Goal: Information Seeking & Learning: Learn about a topic

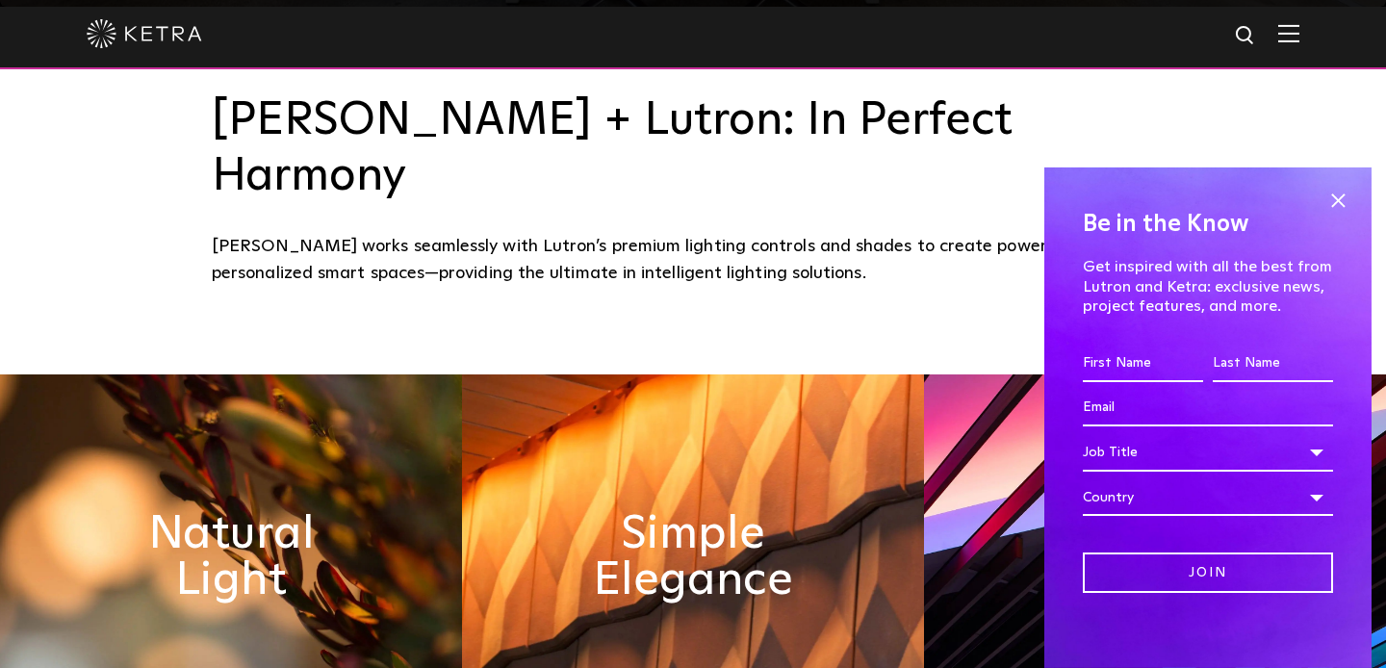
scroll to position [687, 0]
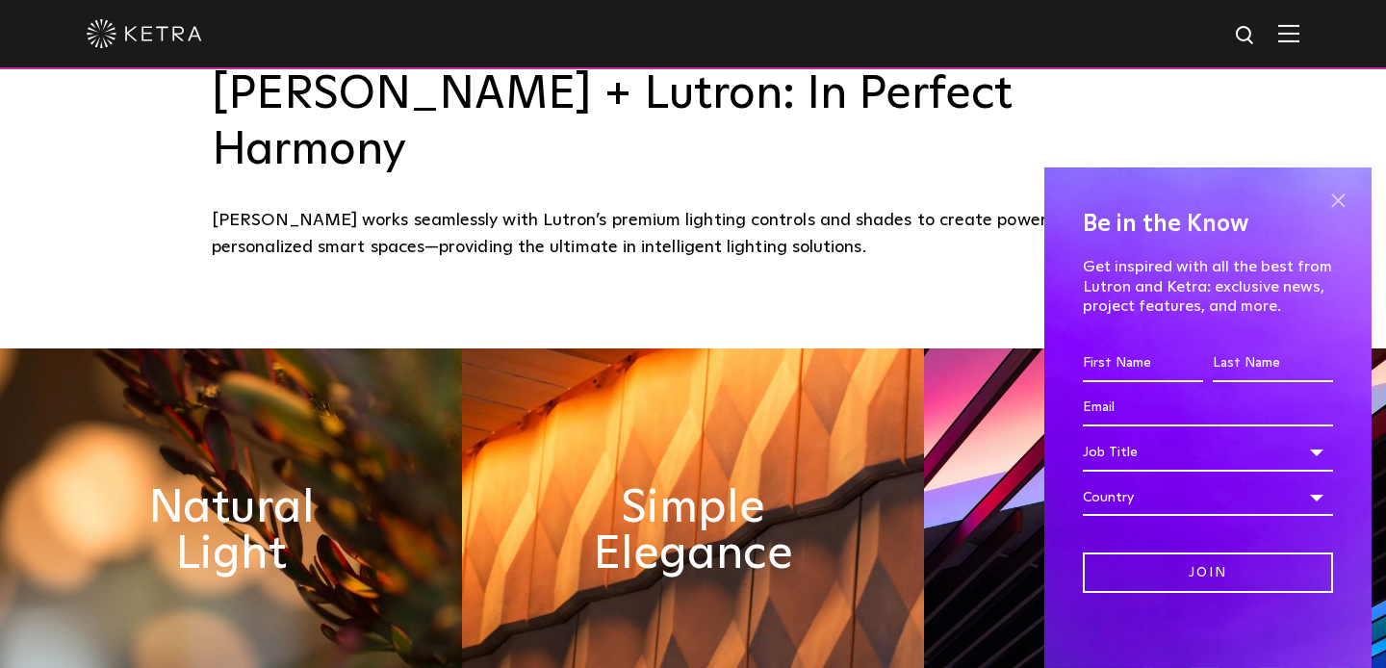
click at [1337, 196] on span at bounding box center [1337, 201] width 29 height 29
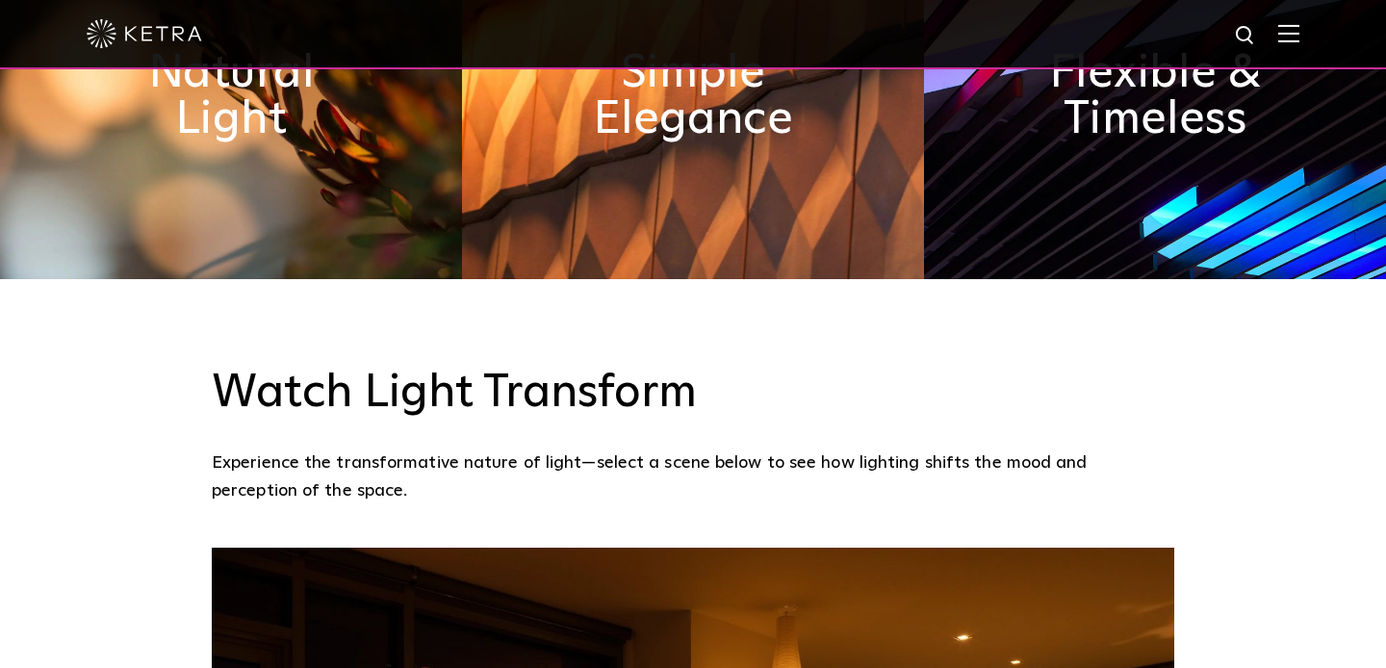
scroll to position [0, 0]
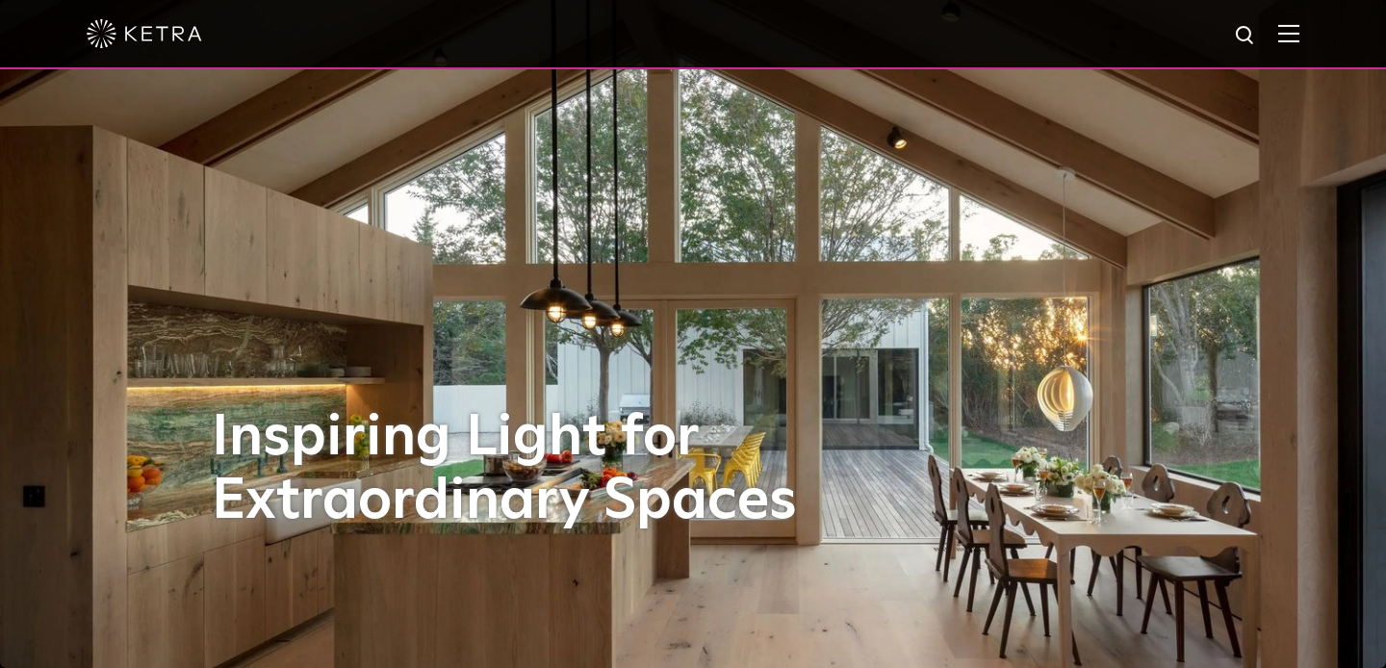
click at [1290, 29] on img at bounding box center [1288, 33] width 21 height 18
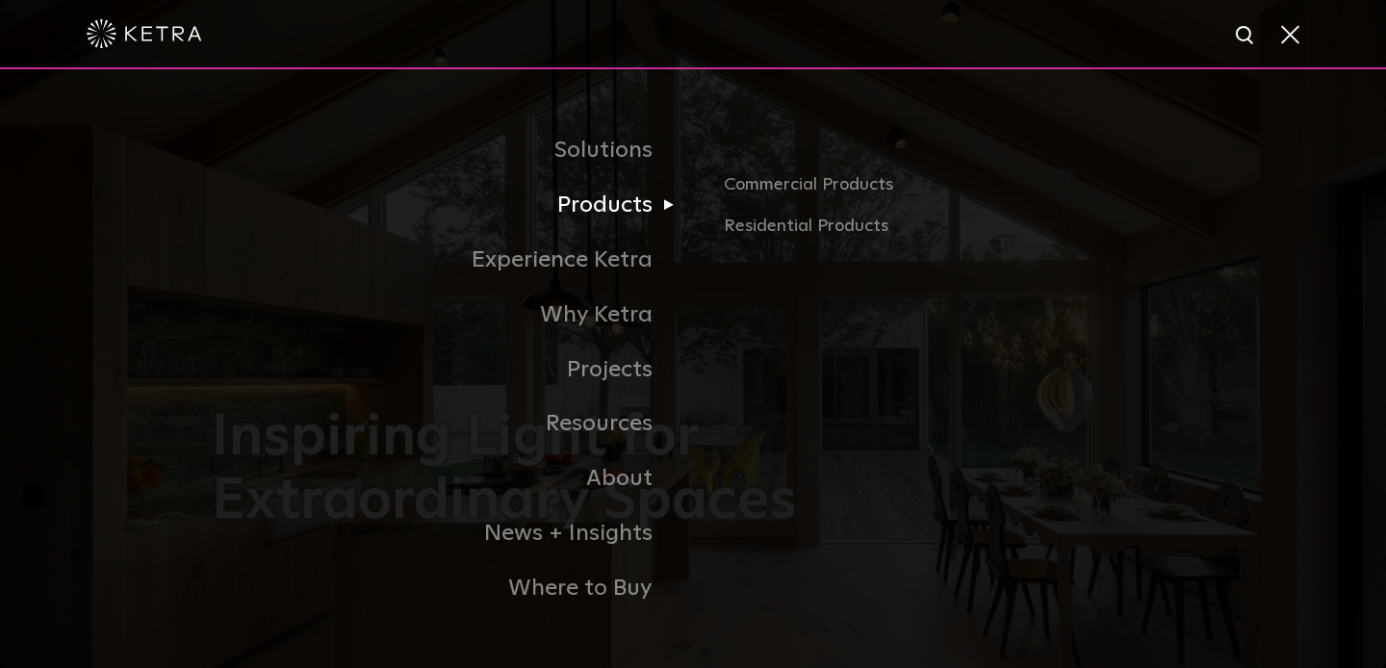
click at [659, 201] on link "Products" at bounding box center [452, 205] width 481 height 55
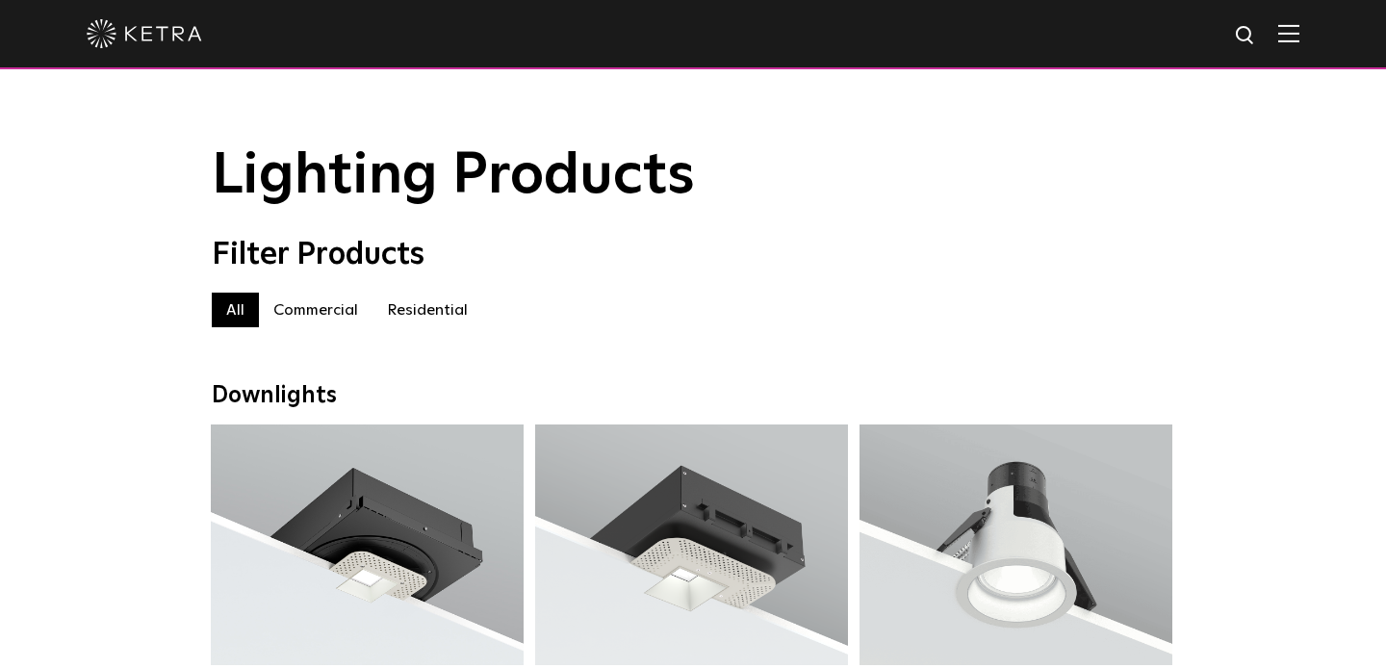
click at [336, 318] on label "Commercial" at bounding box center [316, 310] width 114 height 35
click at [423, 296] on label "Residential" at bounding box center [427, 310] width 110 height 35
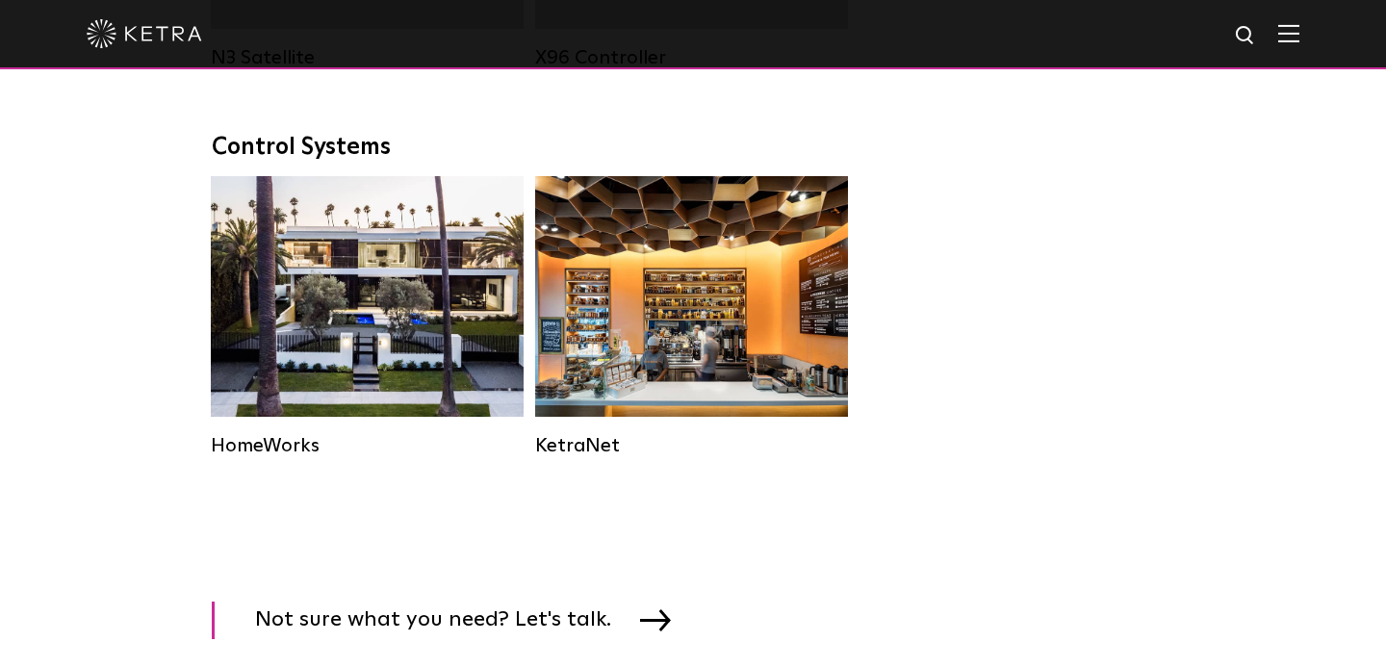
scroll to position [2497, 0]
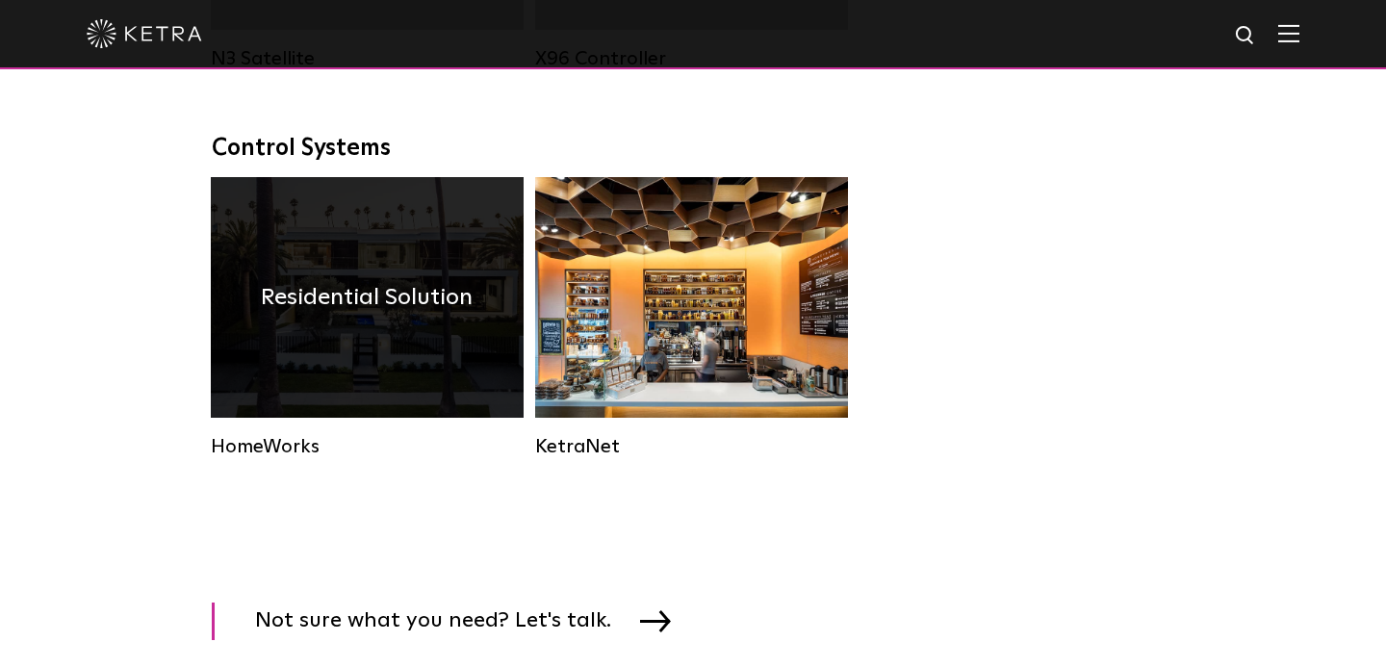
click at [402, 357] on div "Residential Solution" at bounding box center [367, 297] width 313 height 241
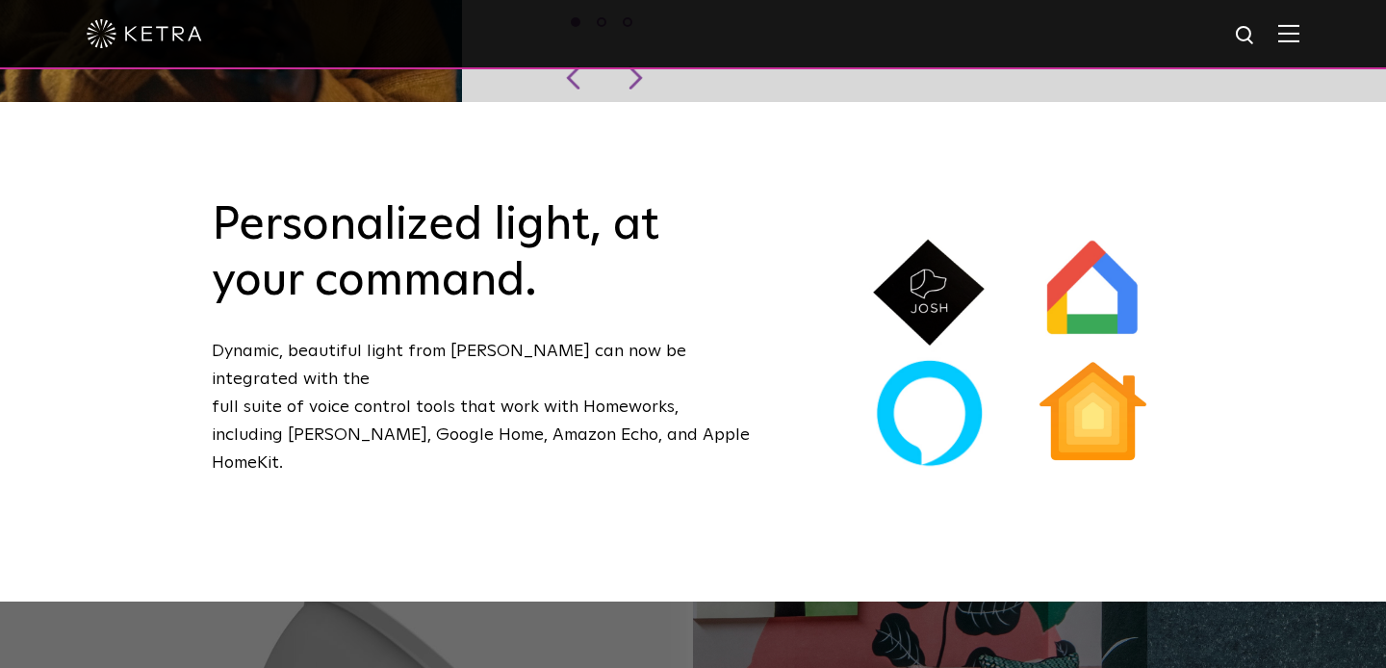
scroll to position [1082, 0]
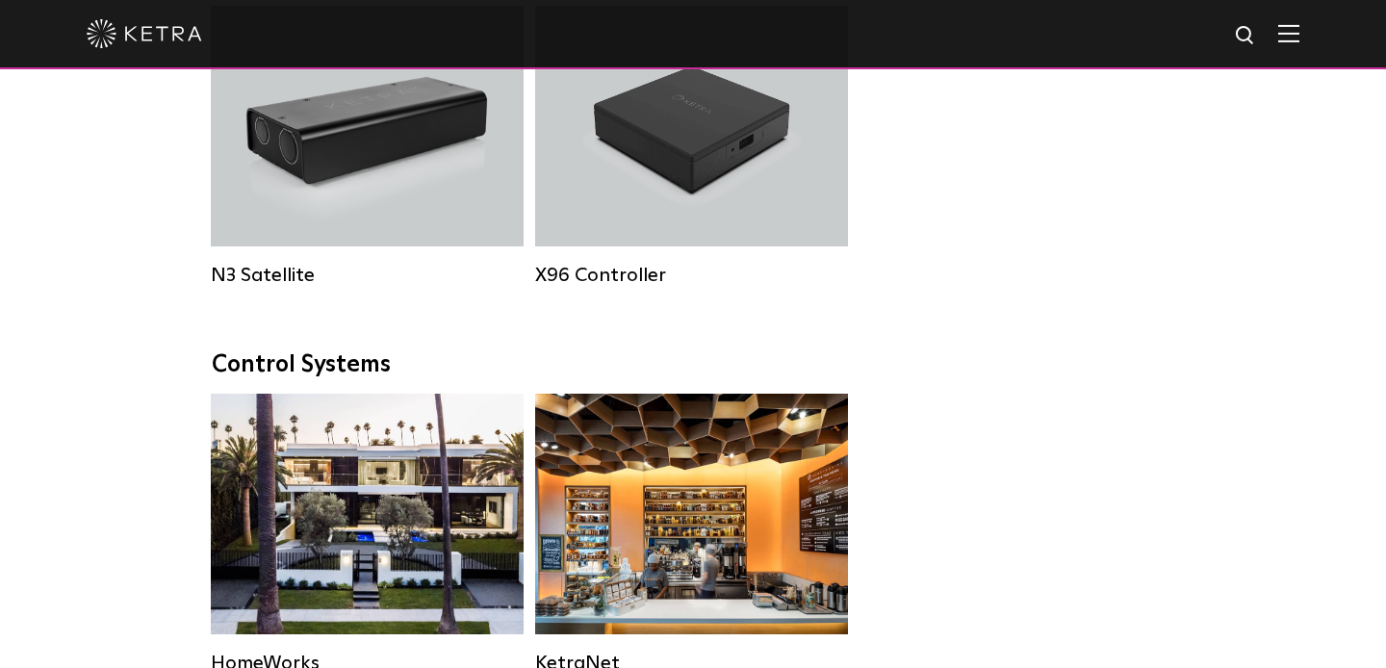
scroll to position [2281, 0]
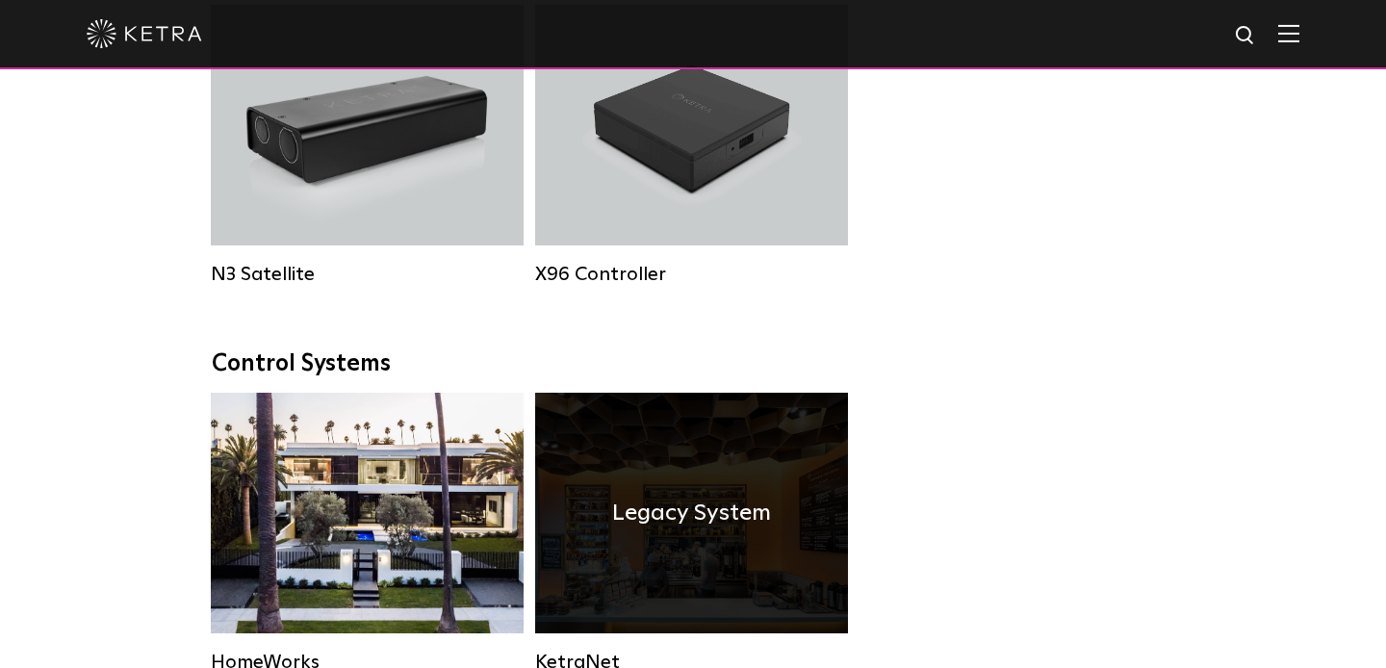
click at [633, 402] on div "Legacy System" at bounding box center [691, 513] width 313 height 241
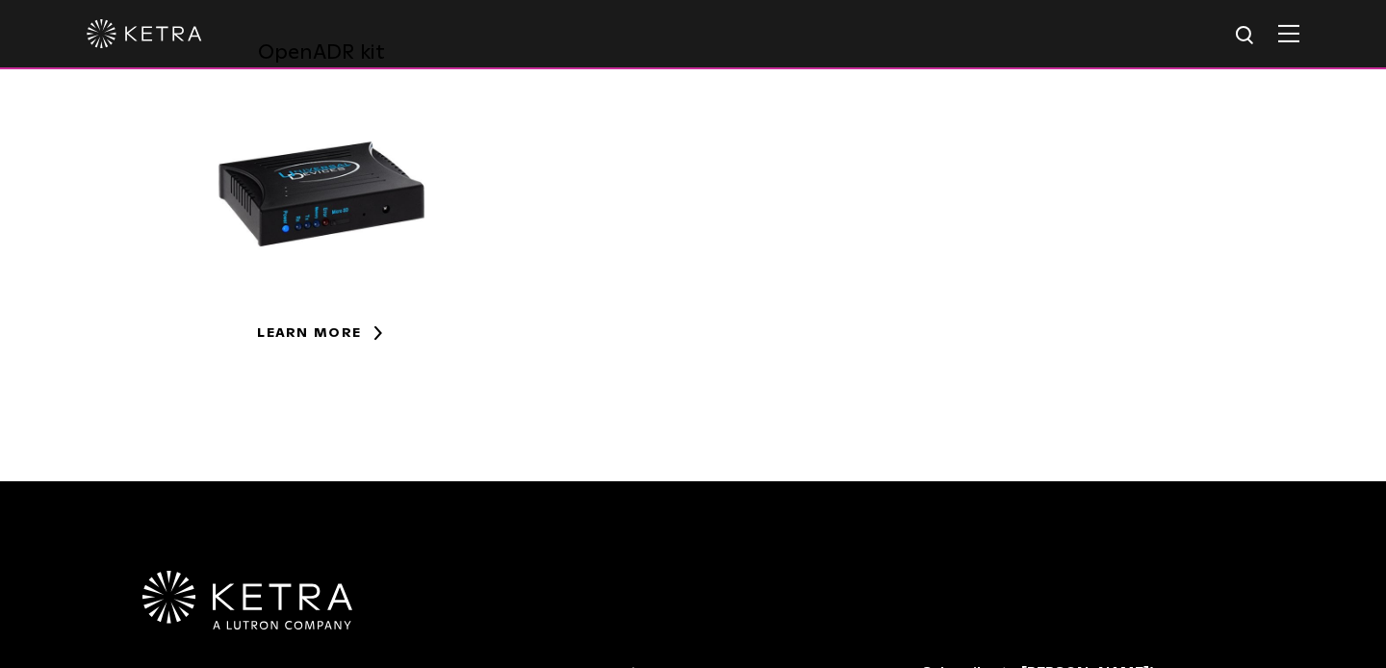
scroll to position [860, 0]
